Goal: Entertainment & Leisure: Browse casually

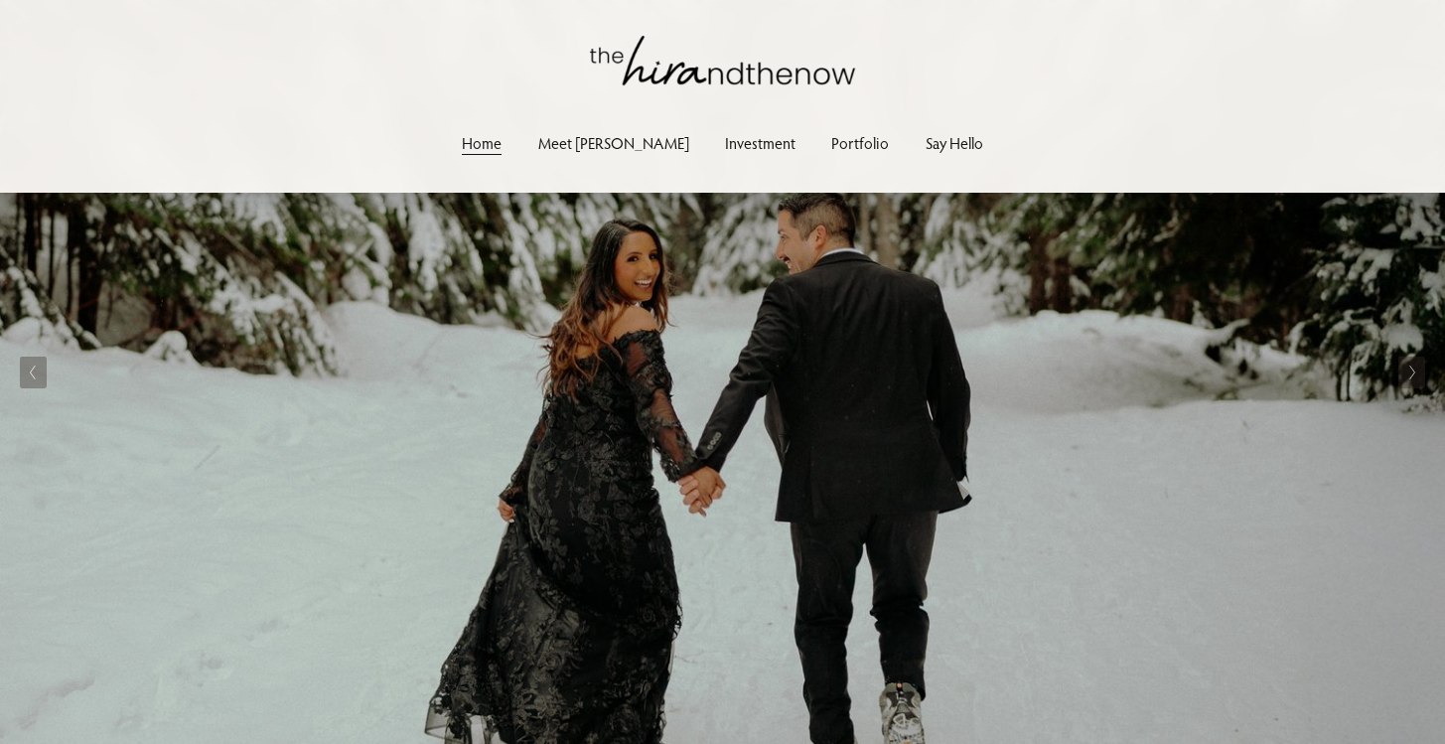
click at [836, 143] on link "Portfolio" at bounding box center [860, 142] width 58 height 27
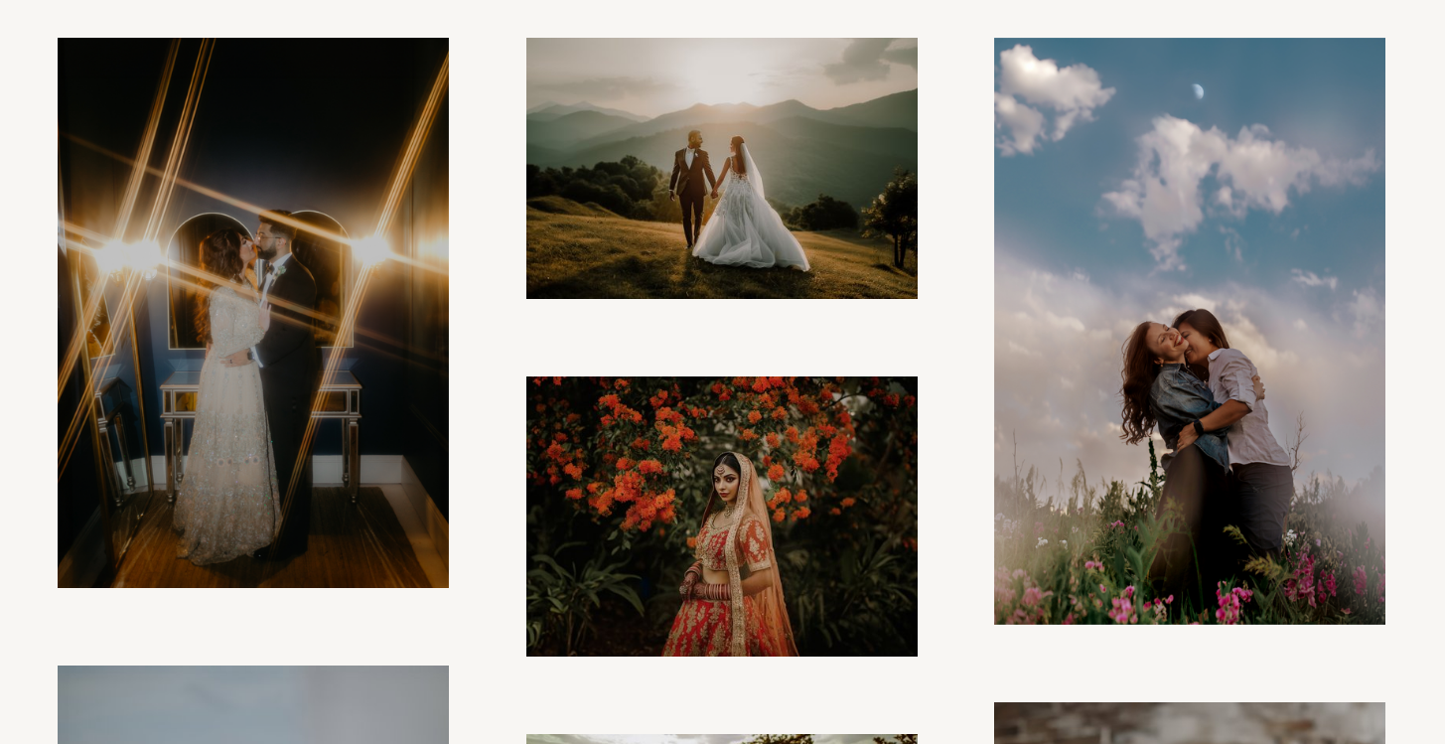
scroll to position [439, 0]
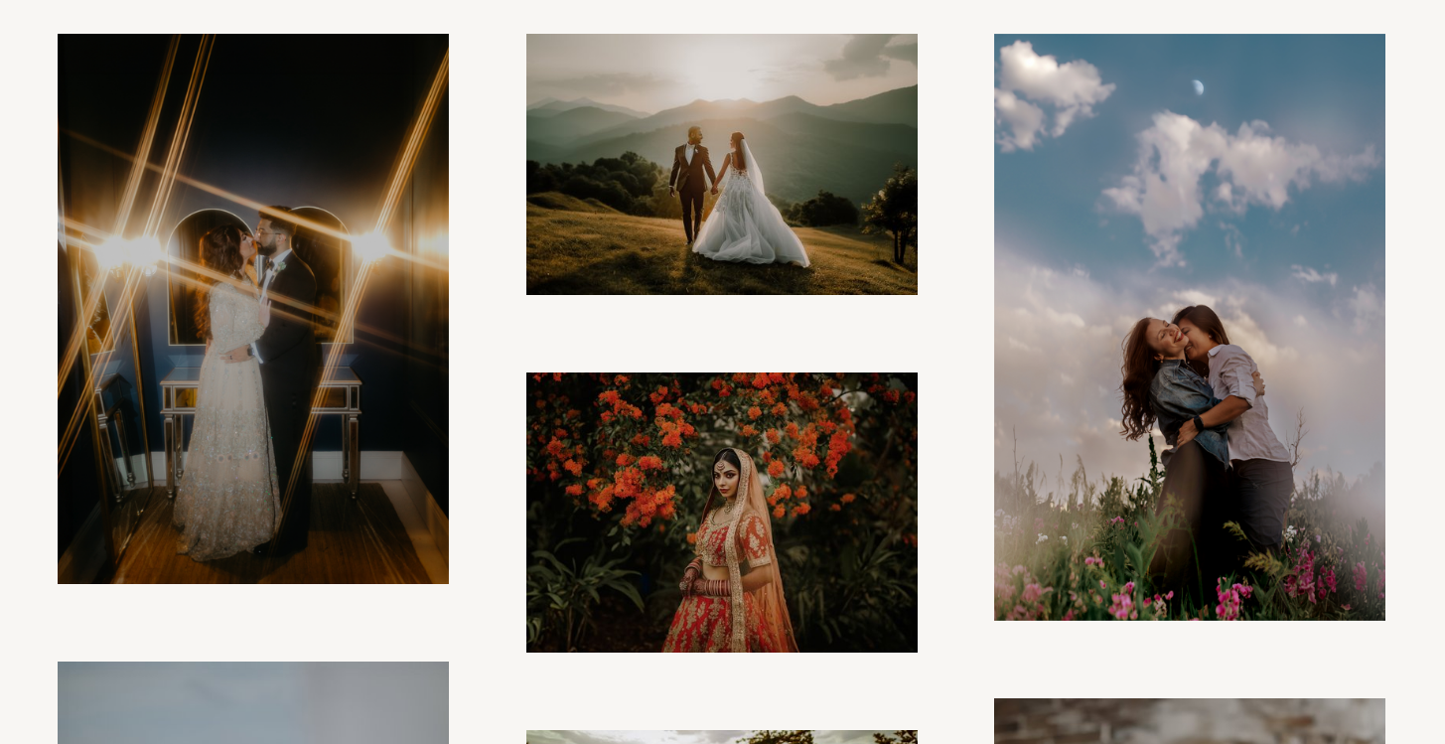
click at [696, 155] on img at bounding box center [722, 165] width 392 height 262
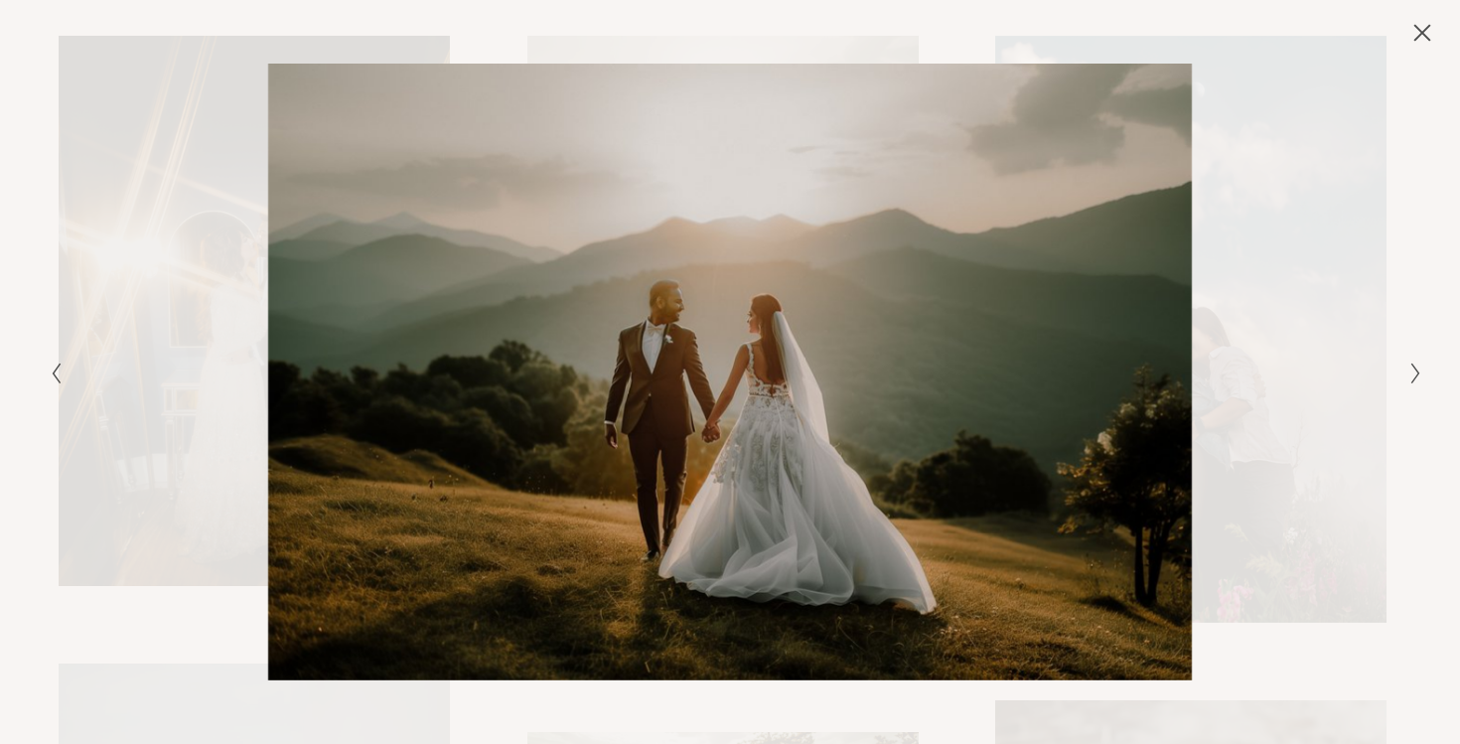
click at [106, 472] on div "Gallery" at bounding box center [387, 372] width 686 height 617
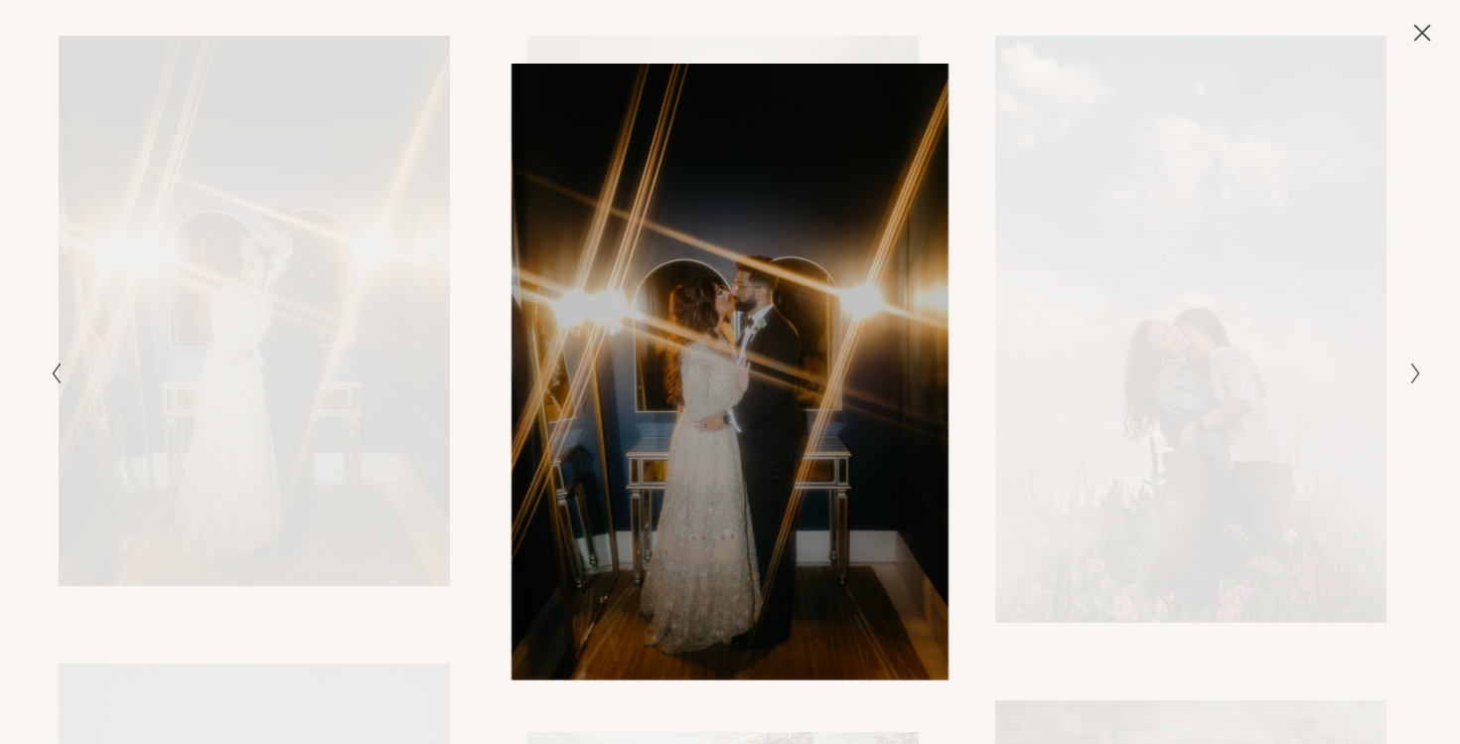
click at [1433, 34] on button "Close" at bounding box center [1423, 33] width 32 height 22
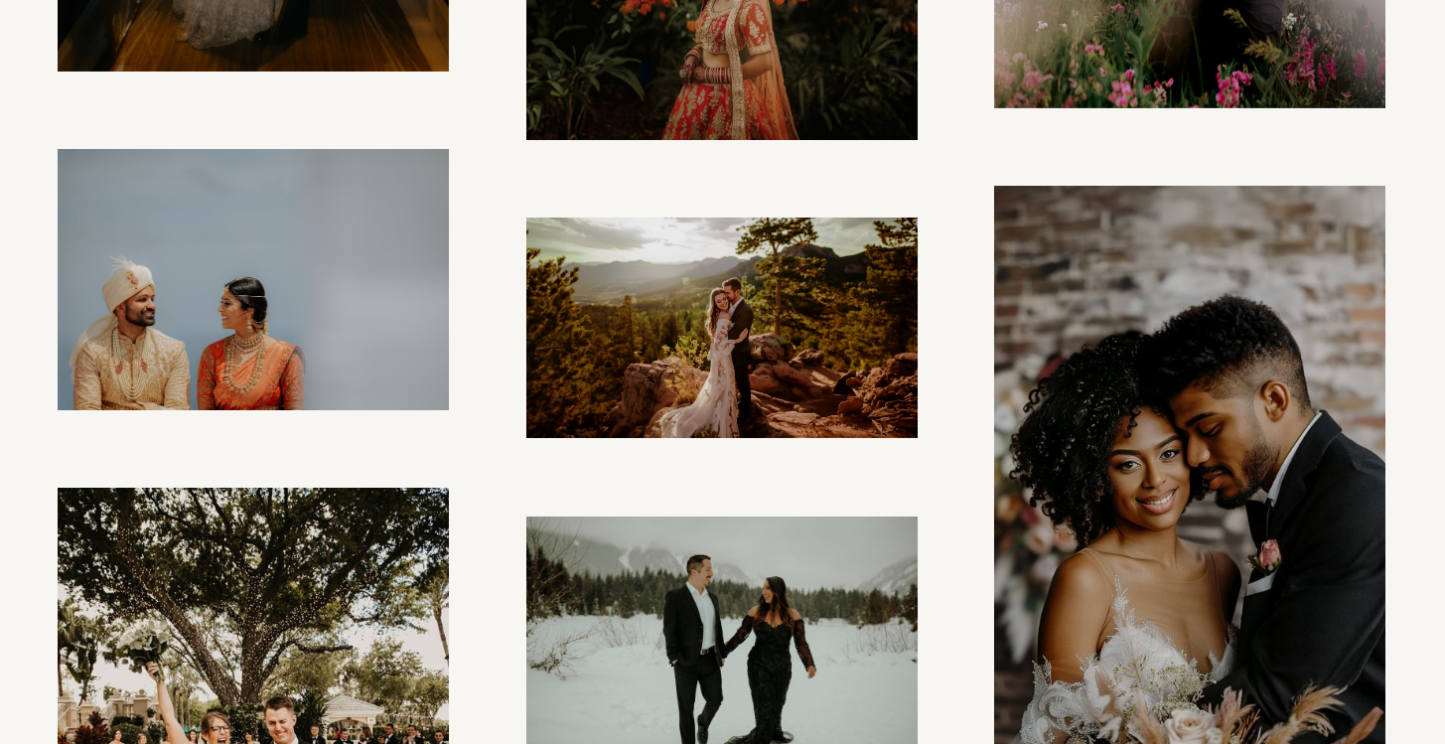
scroll to position [954, 0]
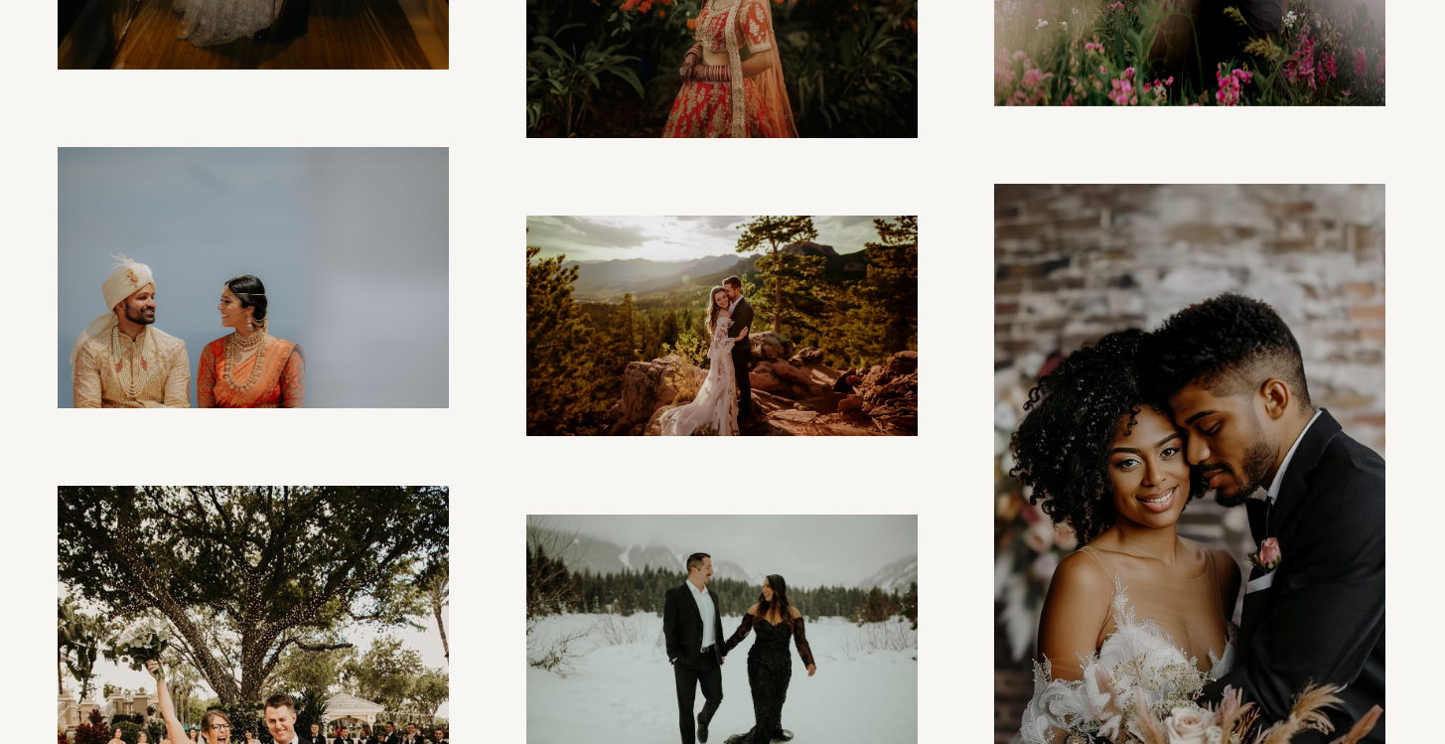
click at [367, 288] on img at bounding box center [253, 277] width 391 height 261
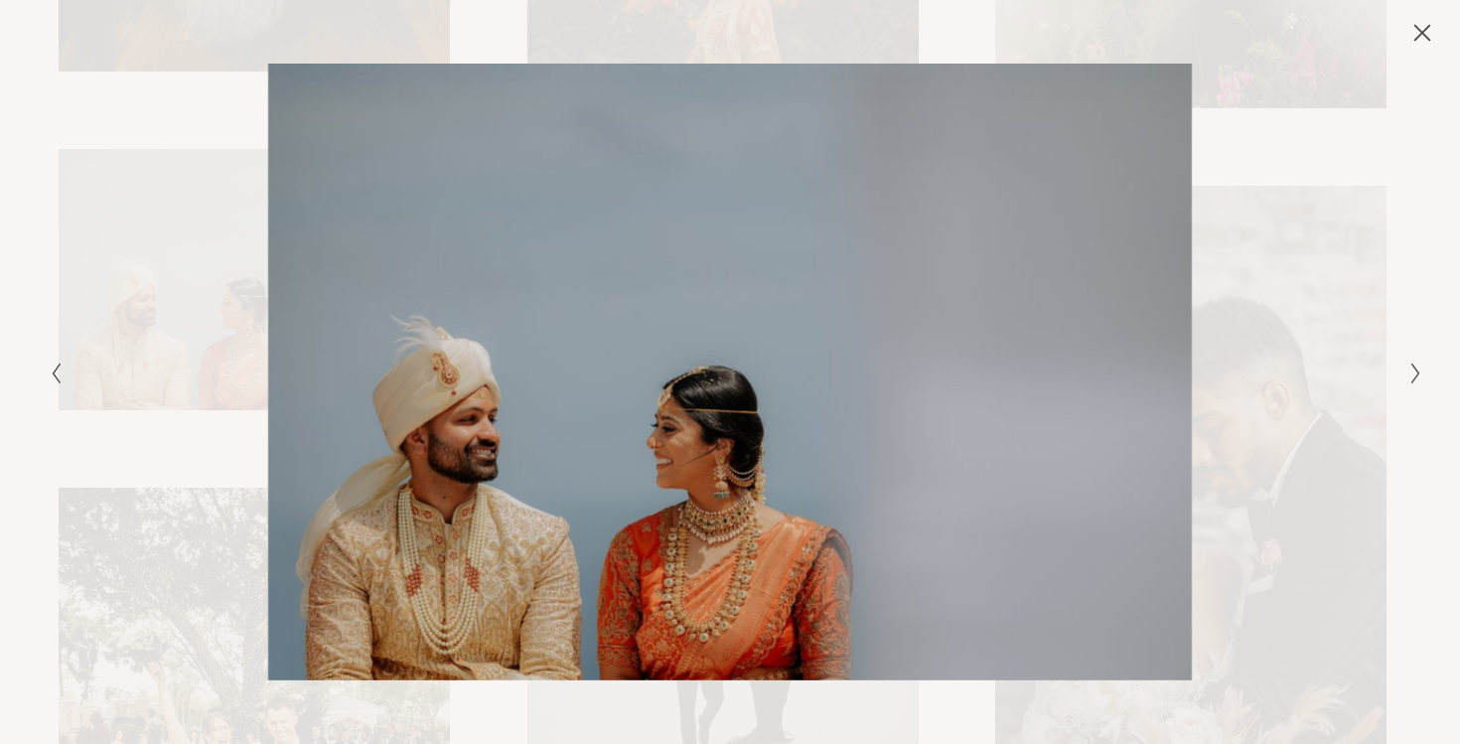
click at [1429, 37] on icon "Close" at bounding box center [1423, 33] width 20 height 20
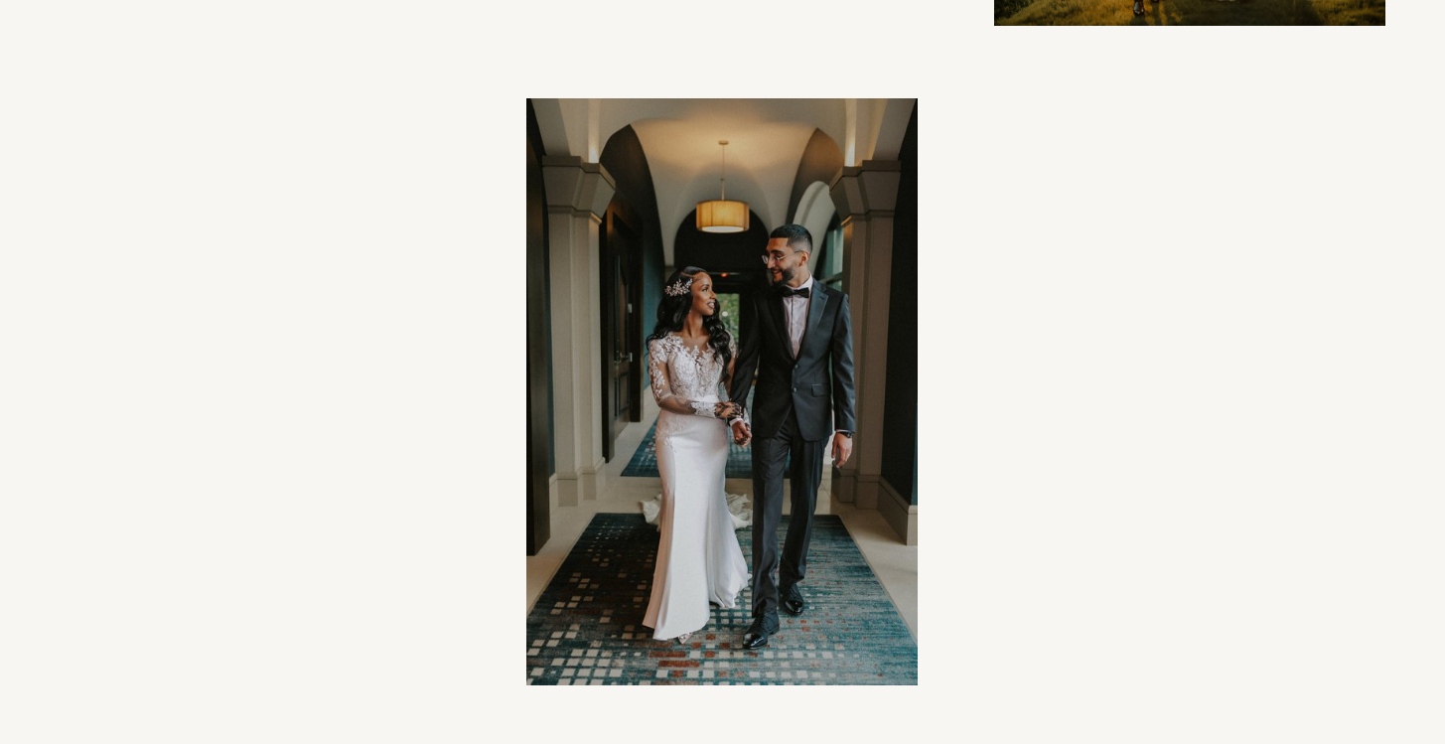
scroll to position [3933, 0]
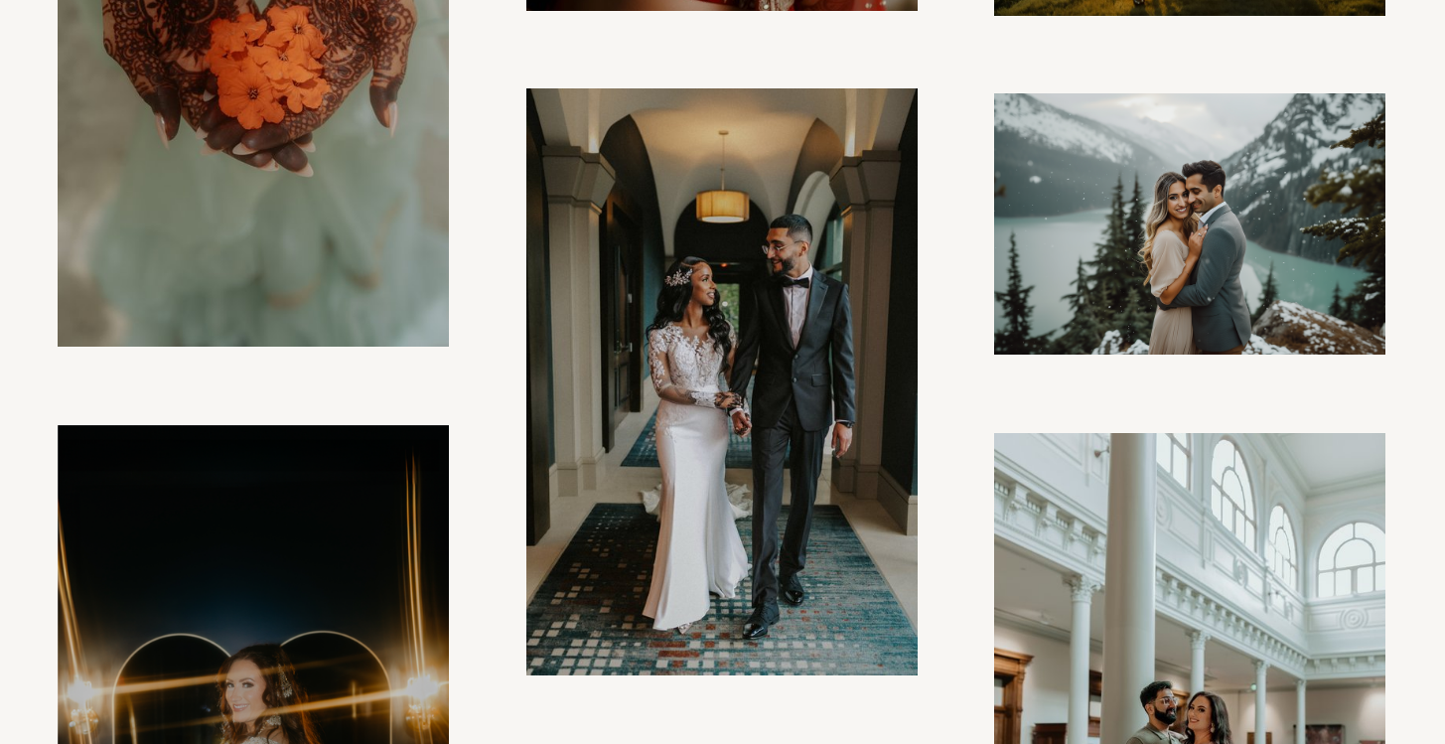
click at [1202, 194] on img at bounding box center [1190, 223] width 392 height 261
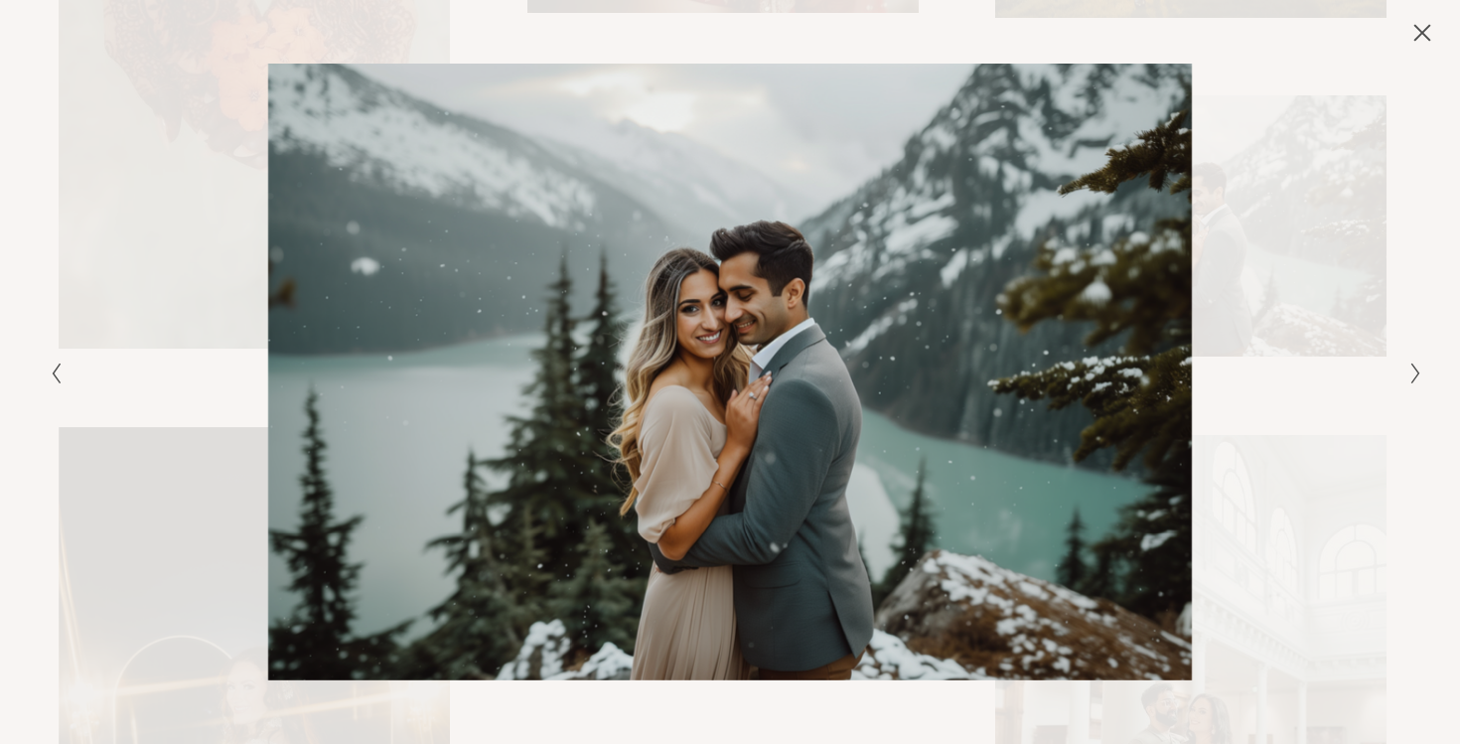
click at [1144, 412] on div "Gallery" at bounding box center [1073, 372] width 686 height 617
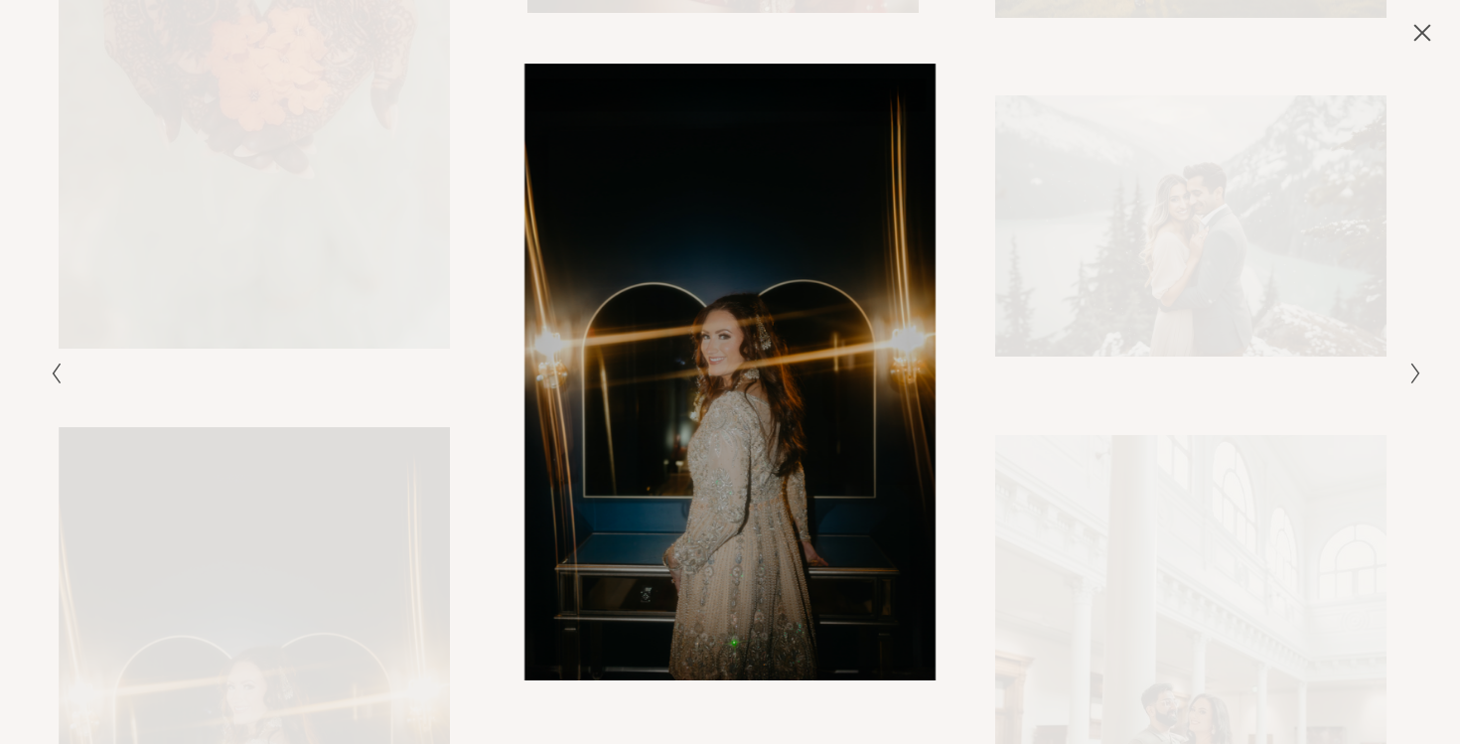
click at [1178, 250] on div "Gallery" at bounding box center [1073, 372] width 686 height 617
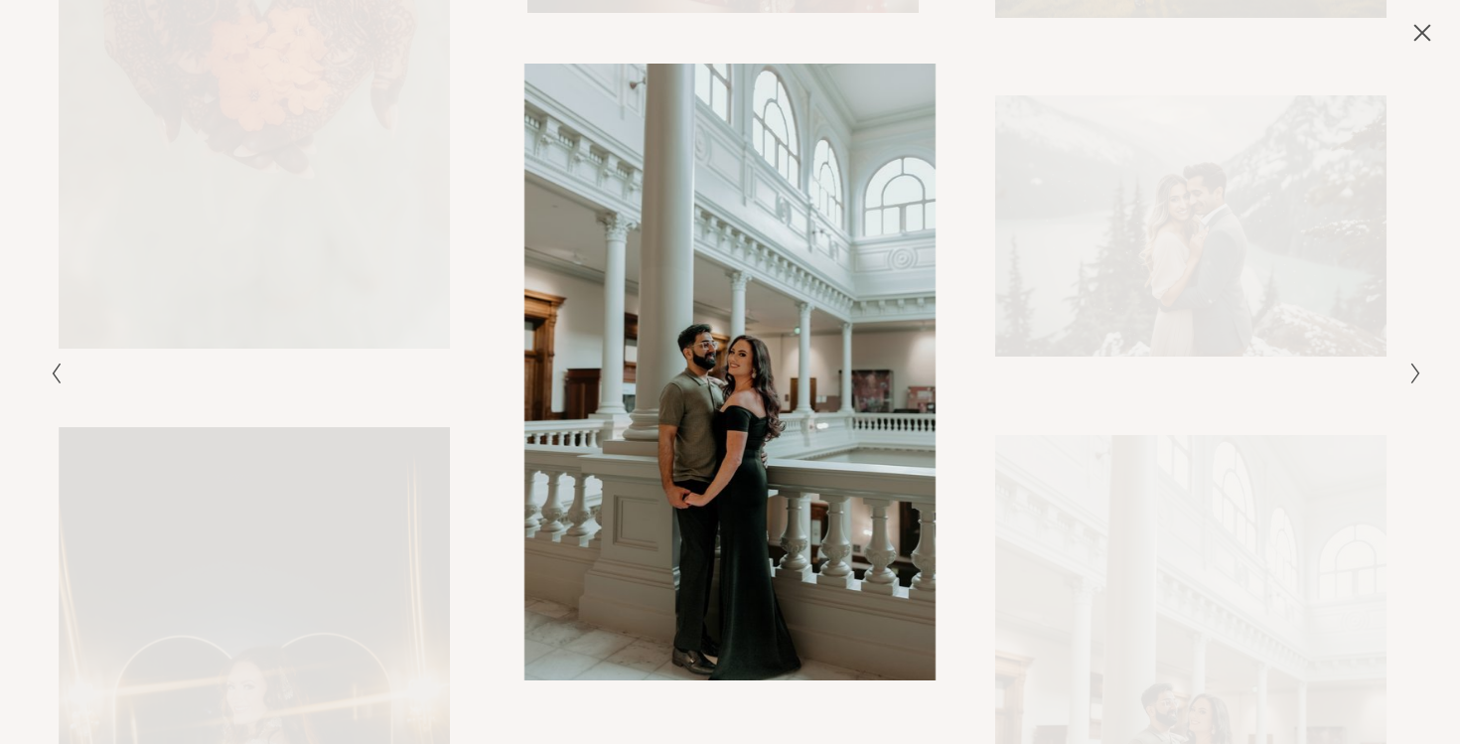
click at [1421, 30] on icon "Close" at bounding box center [1423, 33] width 16 height 16
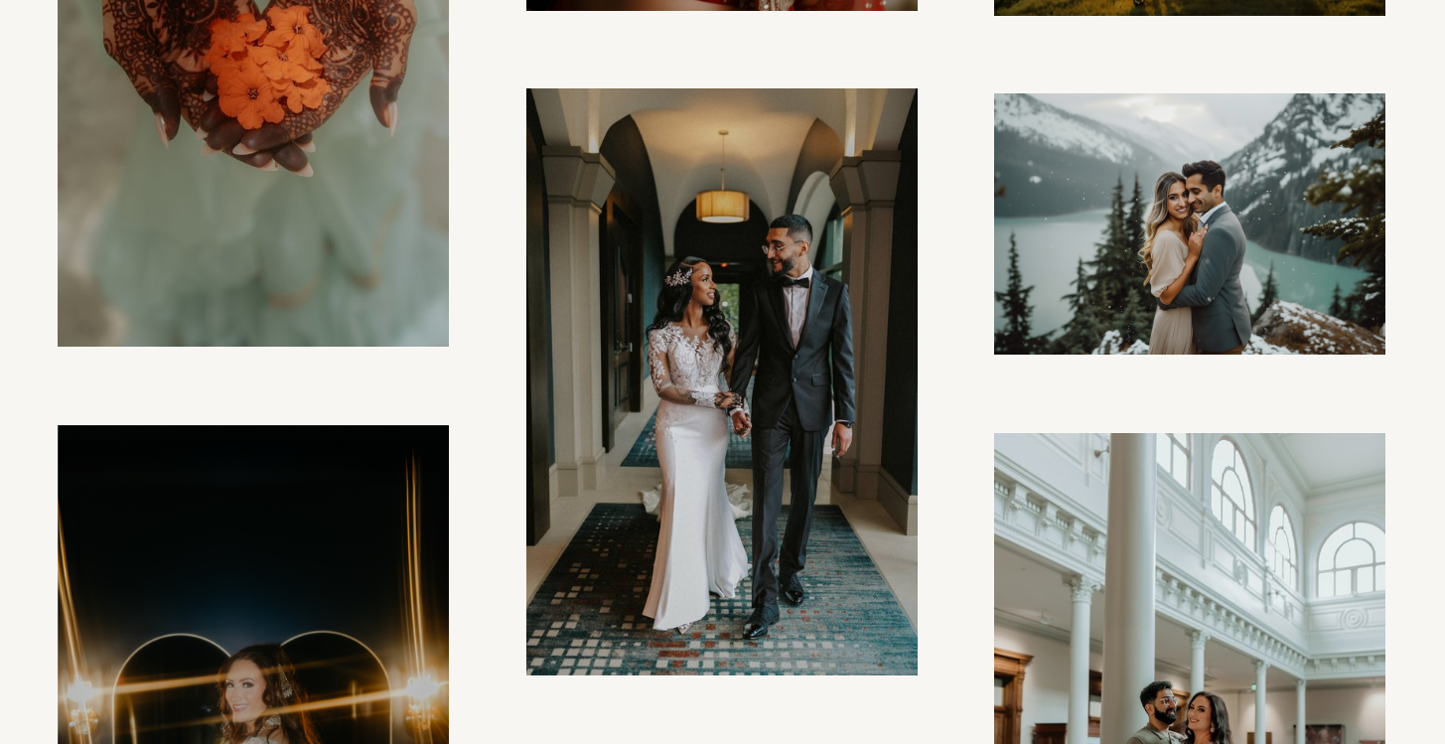
click at [1261, 246] on img at bounding box center [1190, 223] width 392 height 261
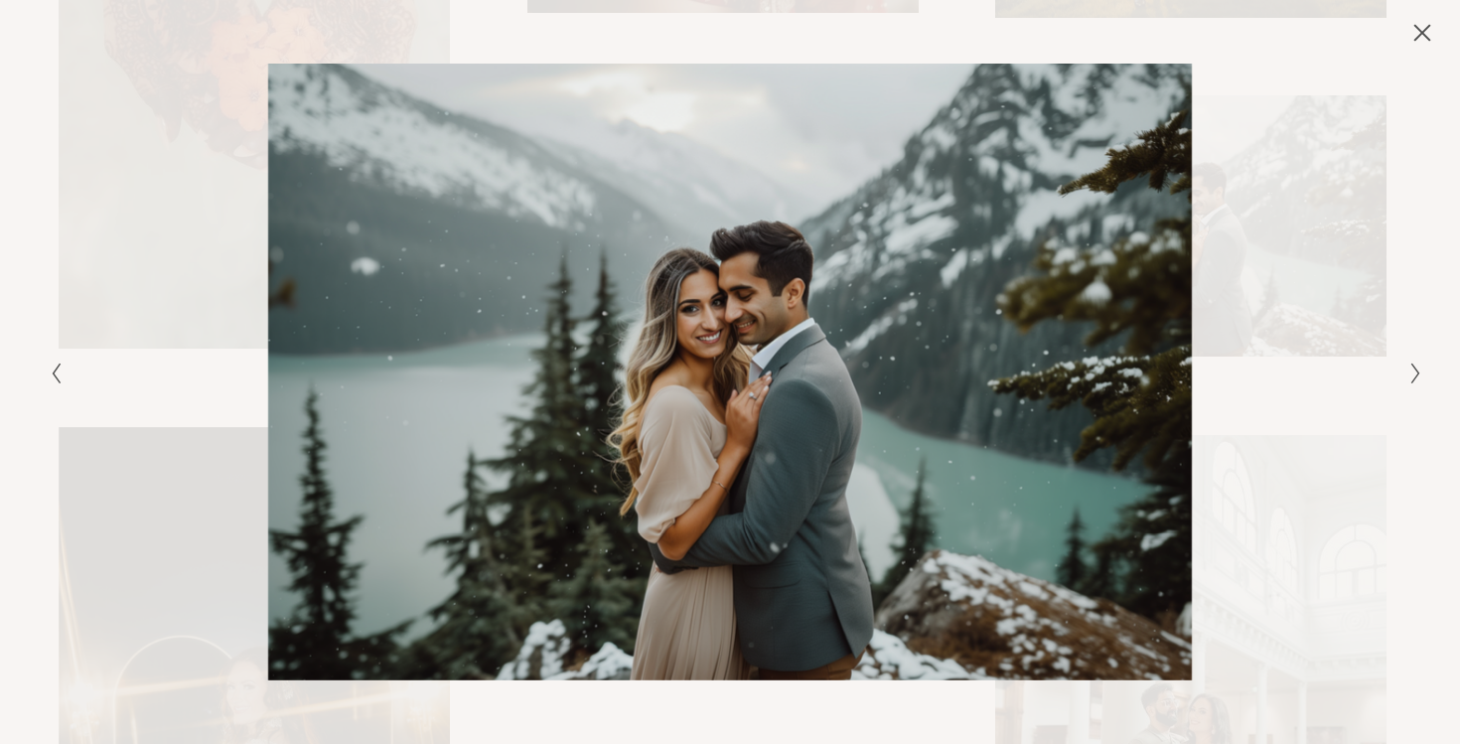
click at [1425, 35] on icon "Close" at bounding box center [1423, 33] width 16 height 16
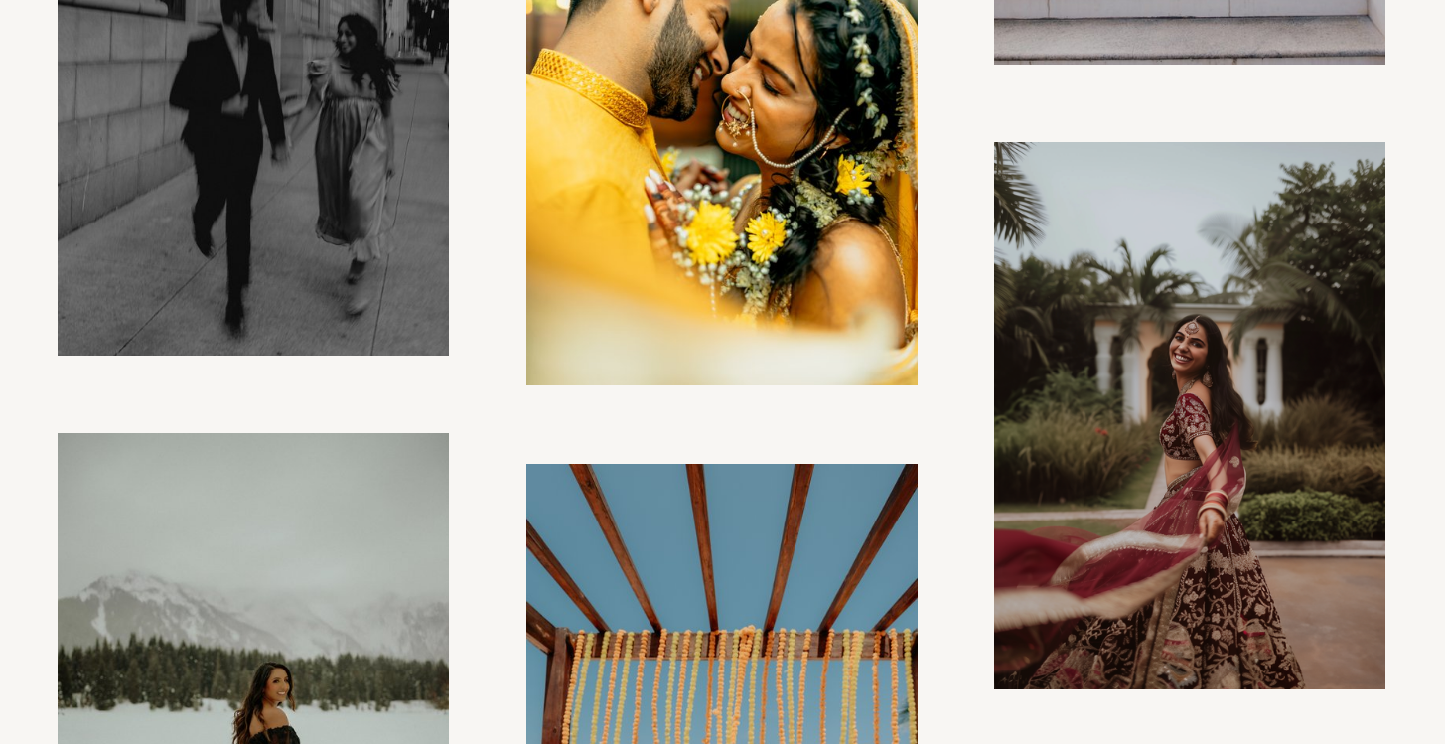
scroll to position [6265, 0]
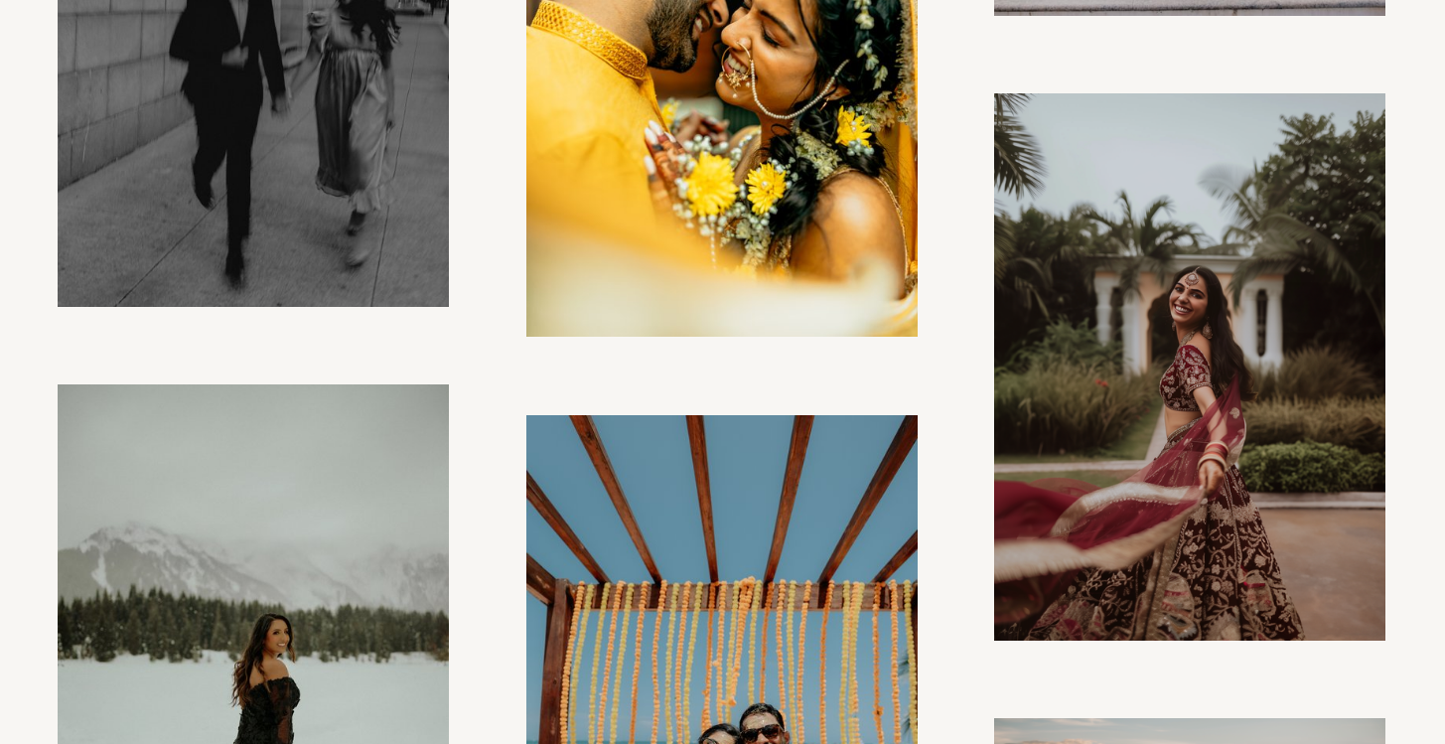
click at [1257, 336] on img at bounding box center [1189, 367] width 391 height 548
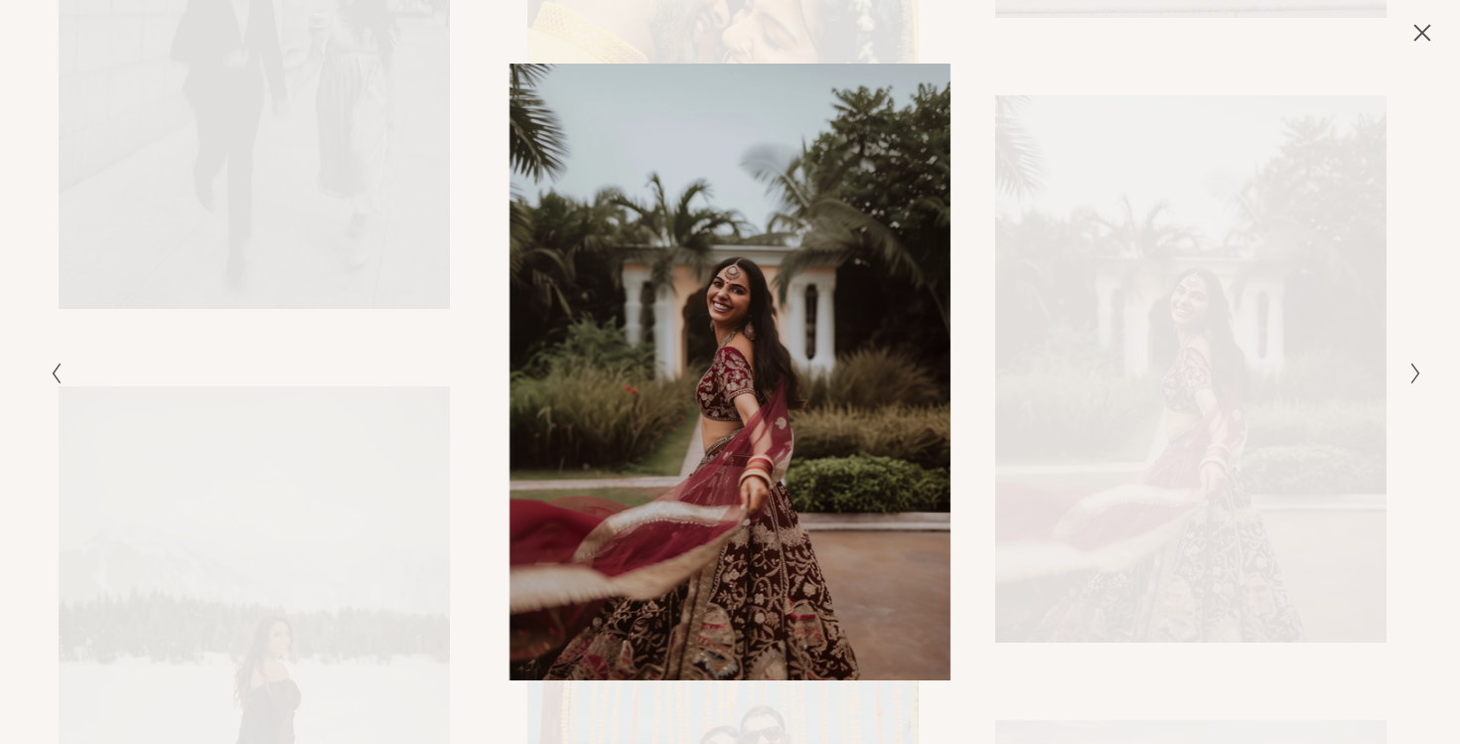
click at [1420, 37] on icon "Close" at bounding box center [1423, 33] width 20 height 20
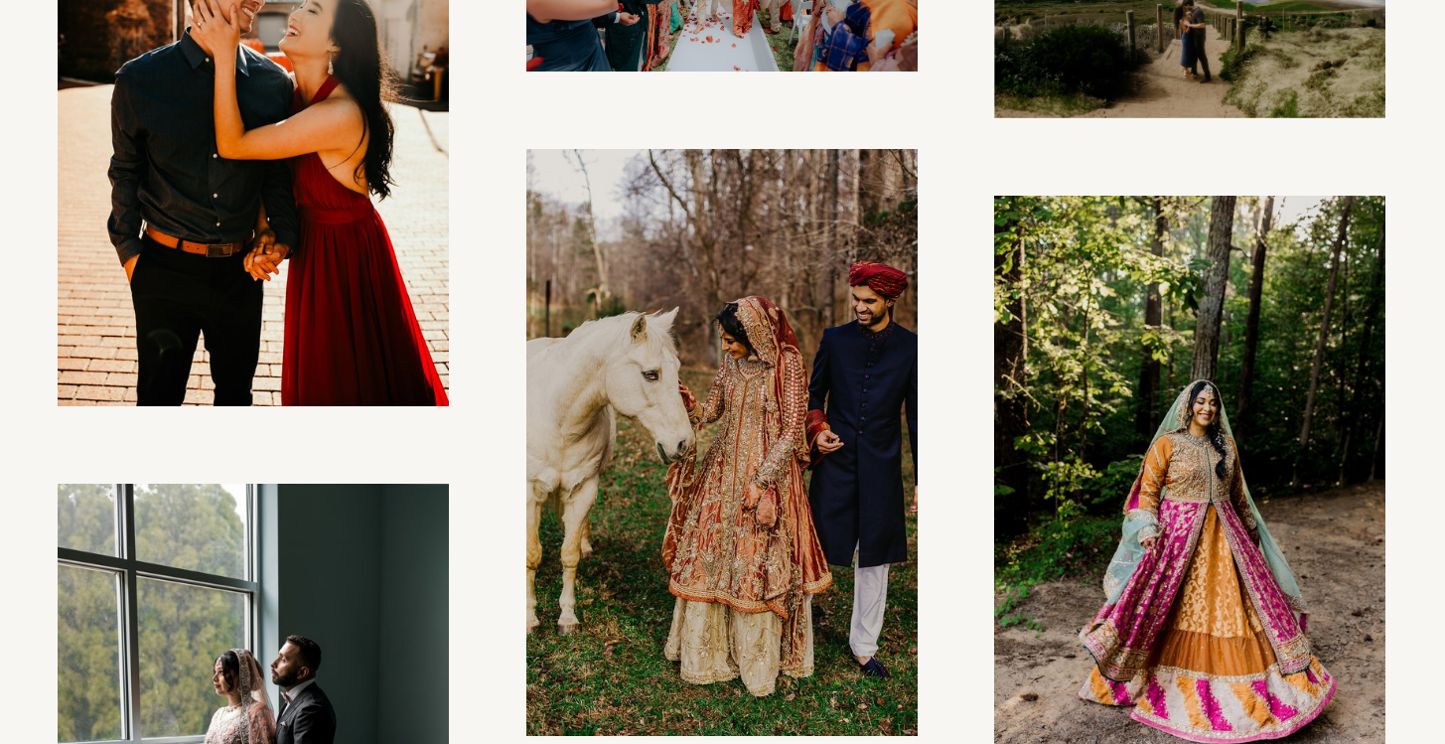
scroll to position [13157, 0]
